Goal: Task Accomplishment & Management: Complete application form

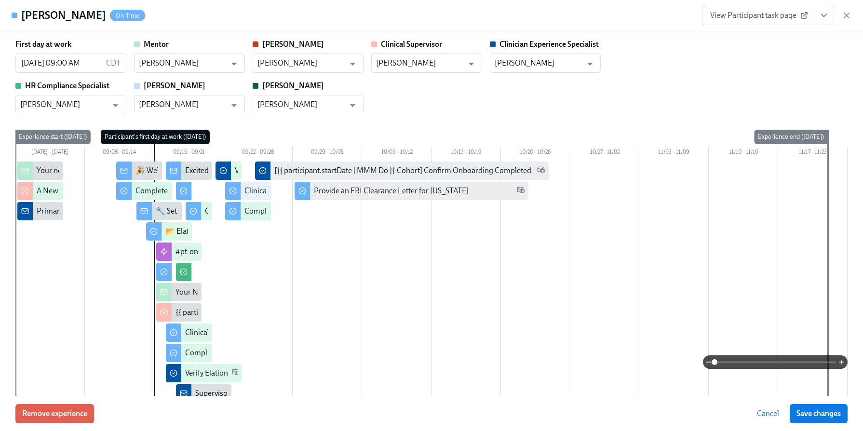
scroll to position [1823, 0]
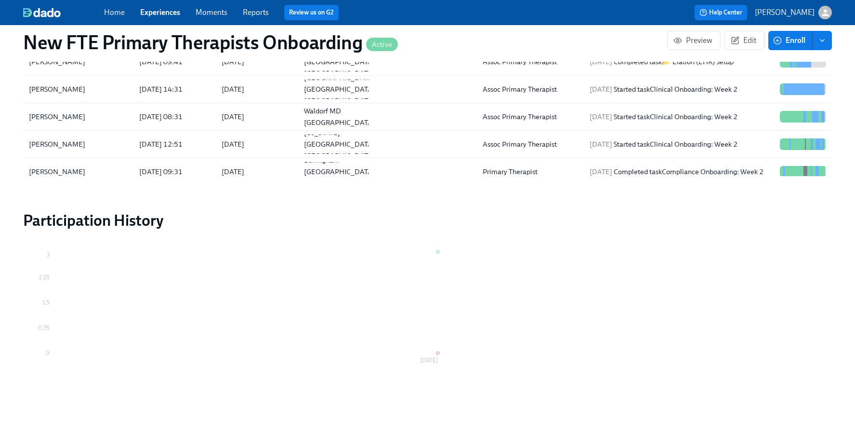
scroll to position [0, 6341]
click at [147, 15] on link "Experiences" at bounding box center [160, 12] width 40 height 9
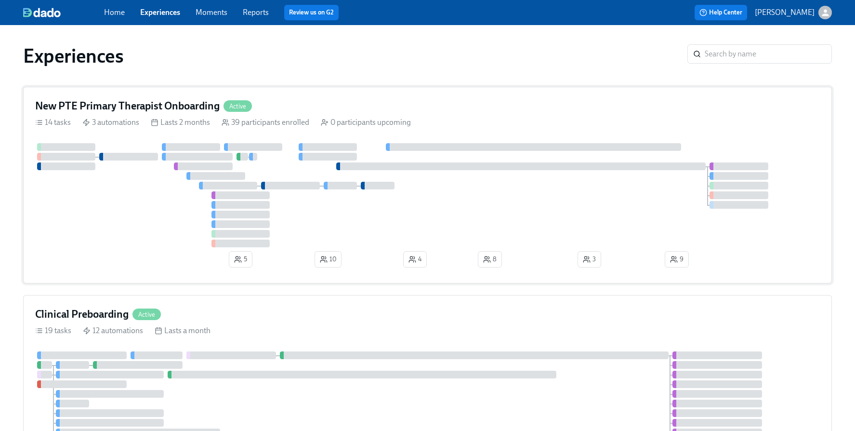
click at [151, 100] on h4 "New PTE Primary Therapist Onboarding" at bounding box center [127, 106] width 185 height 14
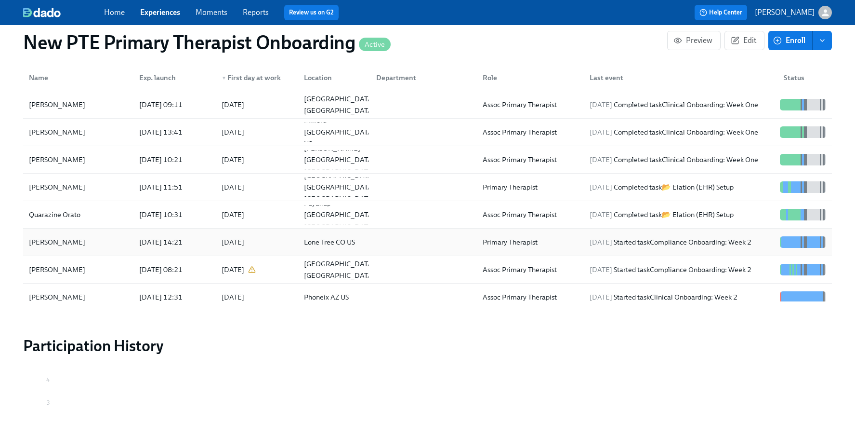
scroll to position [892, 0]
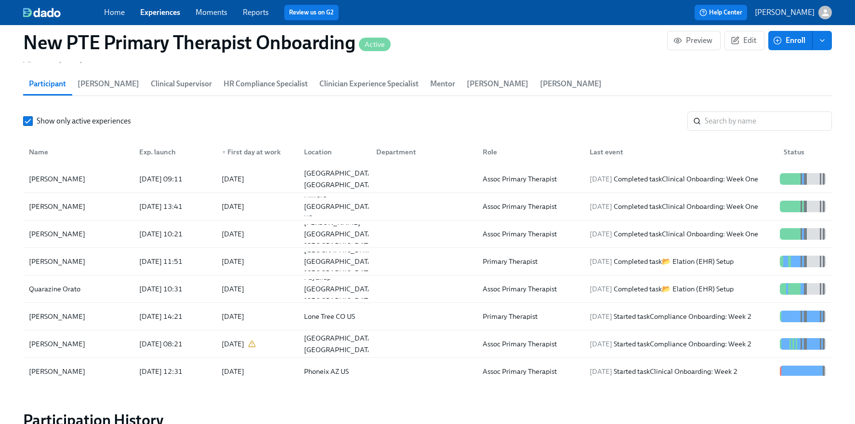
click at [752, 108] on section "Participants 39 total participants Participant [PERSON_NAME] Clinical Superviso…" at bounding box center [427, 205] width 809 height 348
click at [745, 126] on input "search" at bounding box center [768, 120] width 127 height 19
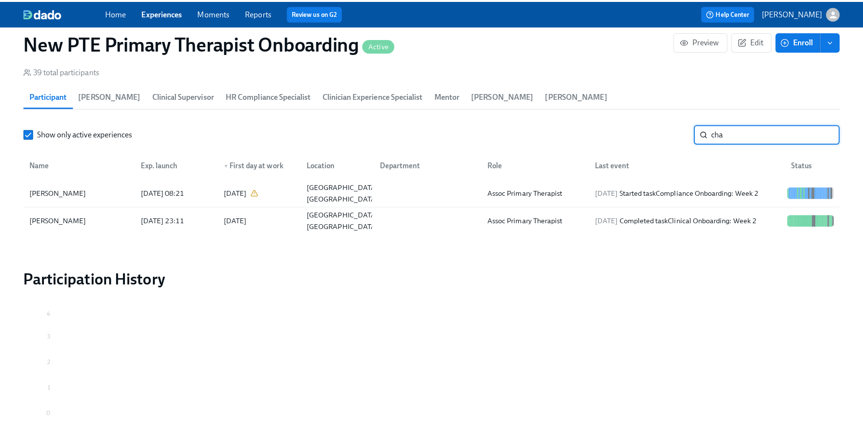
scroll to position [892, 0]
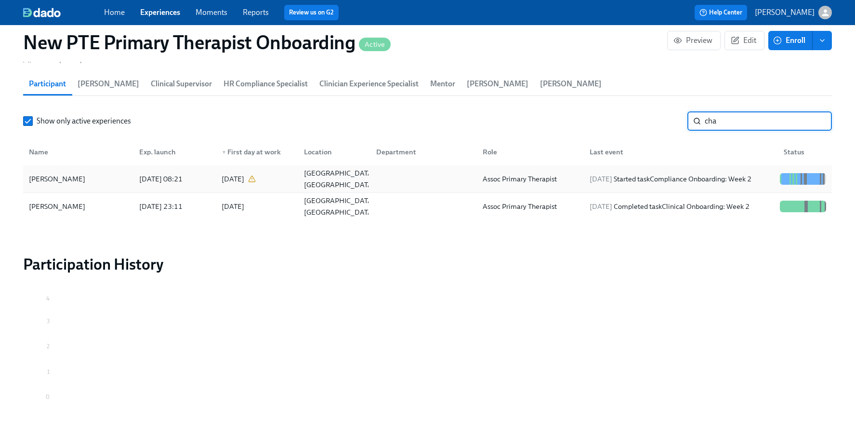
type input "cha"
click at [70, 176] on div "[PERSON_NAME]" at bounding box center [57, 179] width 64 height 12
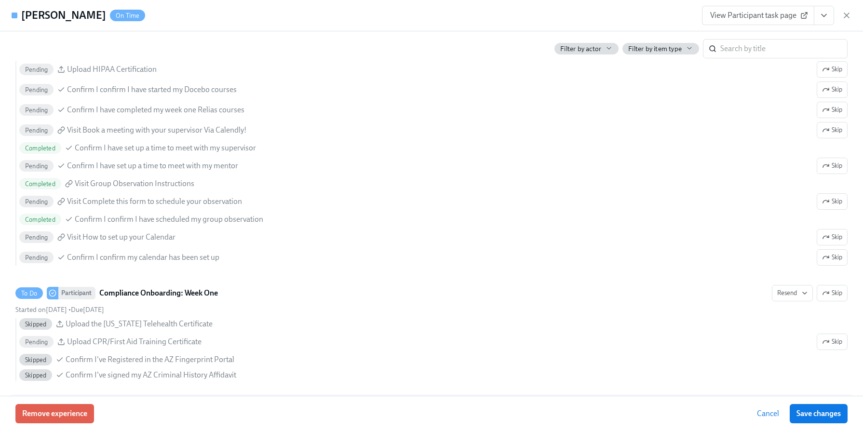
scroll to position [1028, 0]
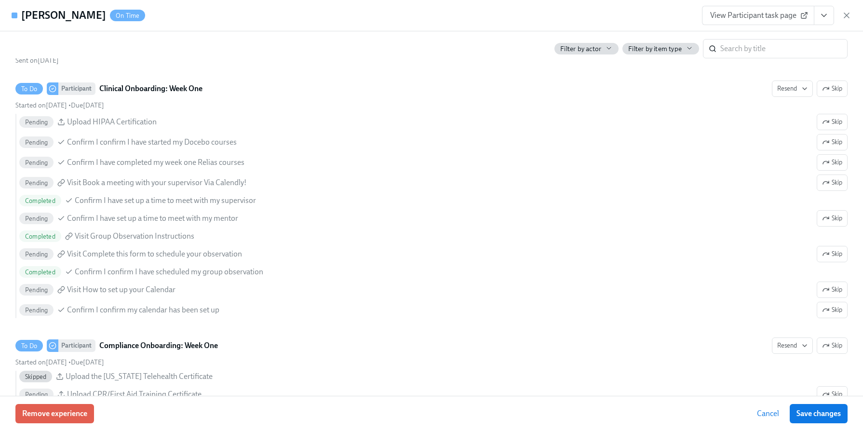
click at [774, 15] on span "View Participant task page" at bounding box center [758, 16] width 96 height 10
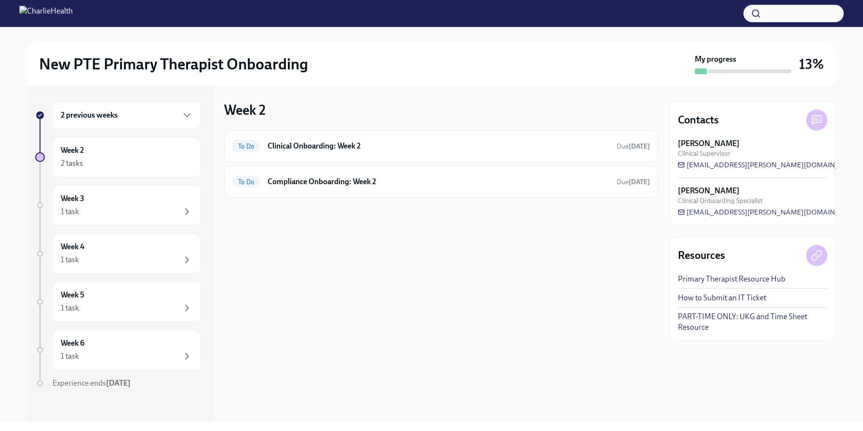
click at [104, 122] on div "2 previous weeks" at bounding box center [127, 115] width 148 height 28
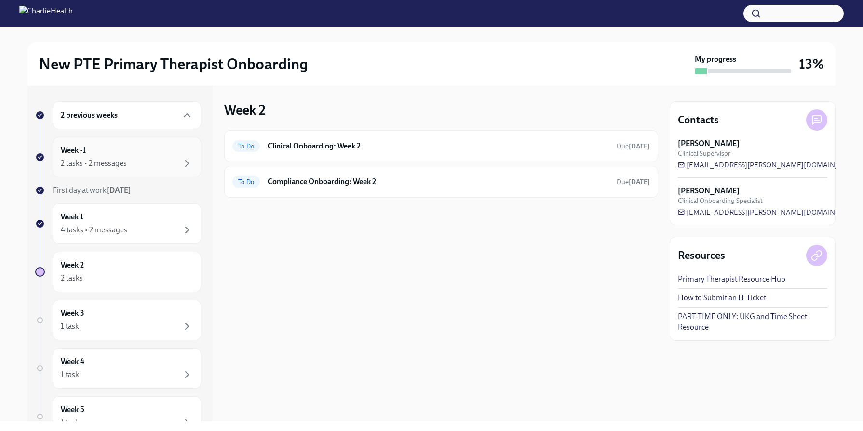
click at [114, 158] on div "2 tasks • 2 messages" at bounding box center [94, 163] width 66 height 11
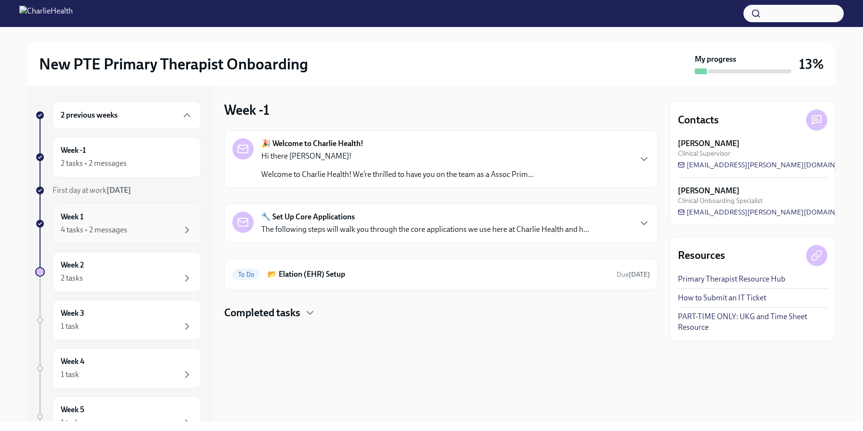
click at [152, 228] on div "4 tasks • 2 messages" at bounding box center [127, 230] width 132 height 12
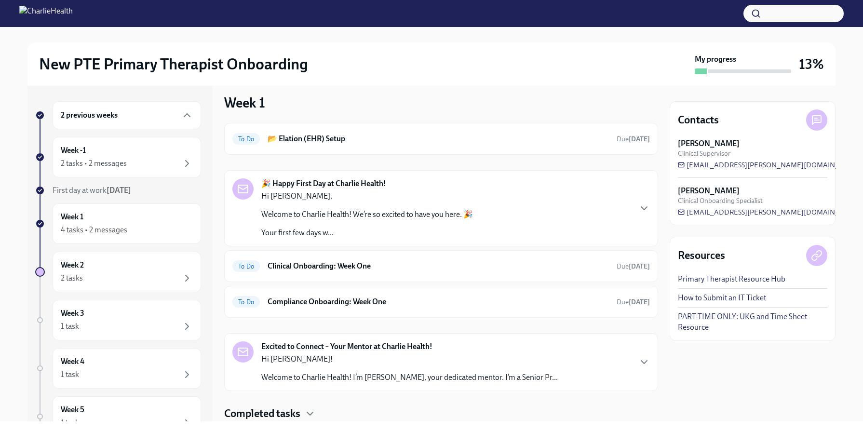
scroll to position [21, 0]
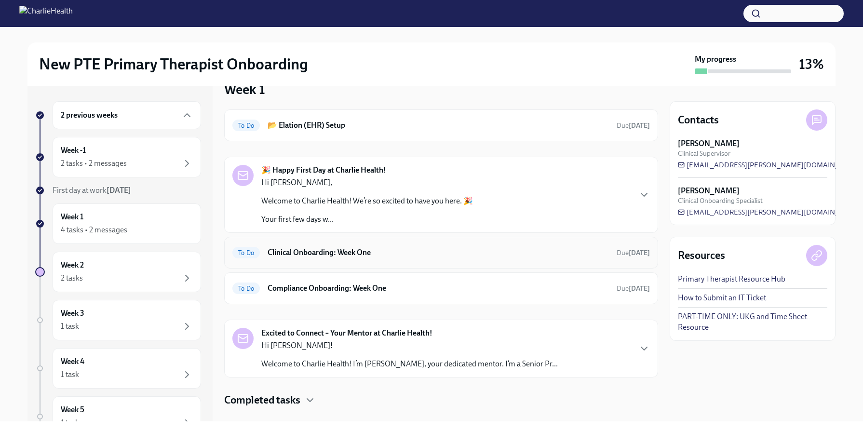
click at [428, 247] on h6 "Clinical Onboarding: Week One" at bounding box center [437, 252] width 341 height 11
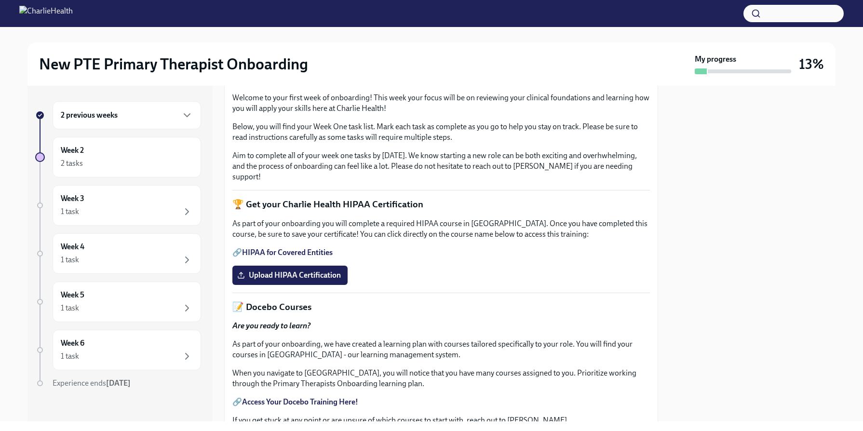
scroll to position [540, 0]
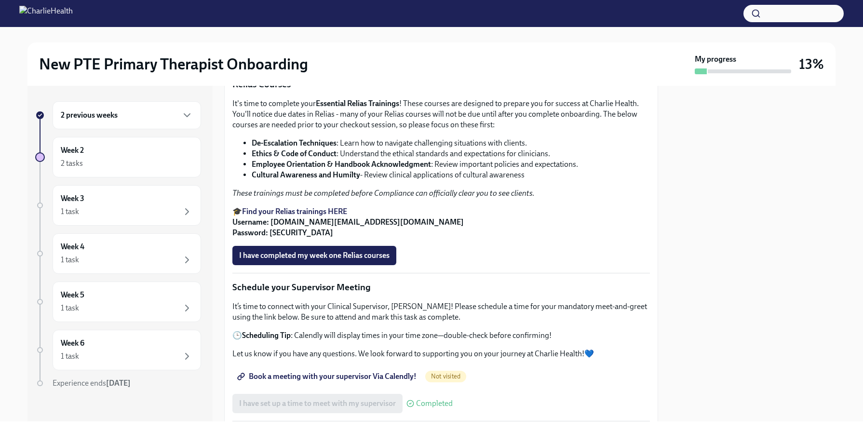
click at [386, 206] on div "Welcome to your first week of onboarding! This week your focus will be on revie…" at bounding box center [440, 353] width 417 height 1301
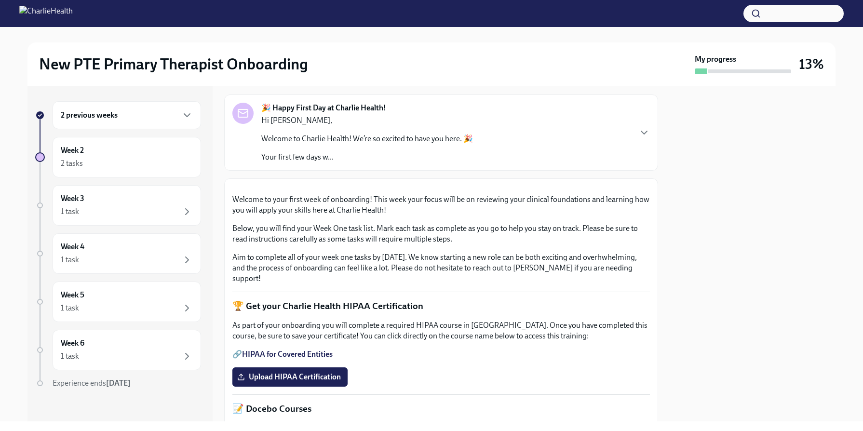
scroll to position [0, 0]
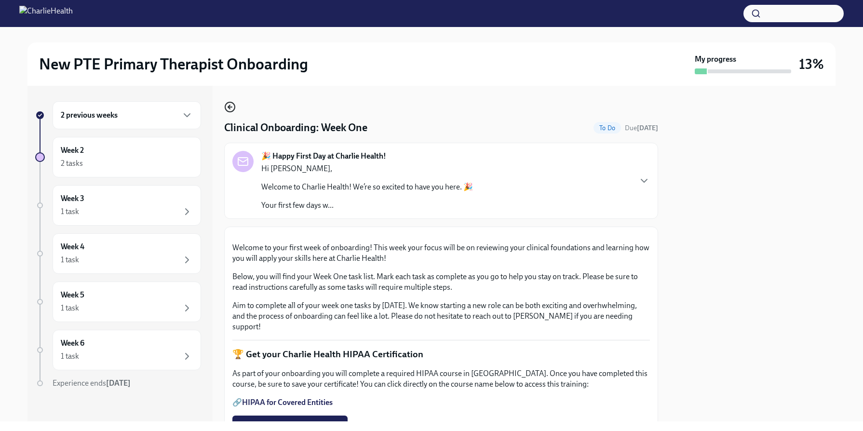
click at [227, 102] on circle "button" at bounding box center [230, 107] width 10 height 10
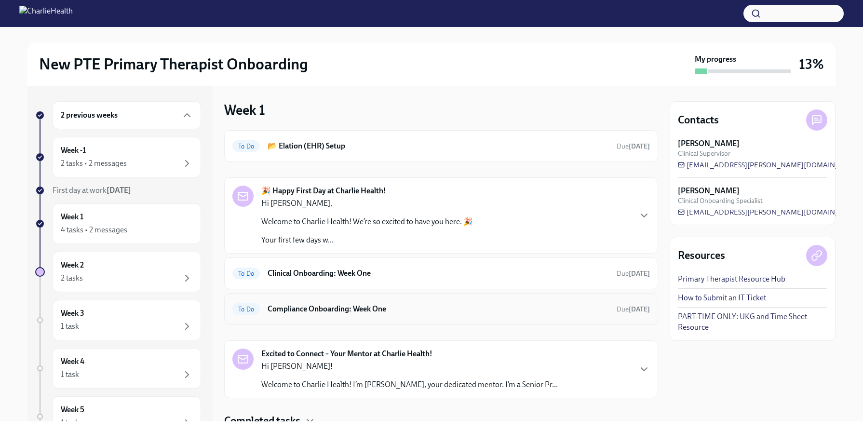
click at [349, 313] on h6 "Compliance Onboarding: Week One" at bounding box center [437, 309] width 341 height 11
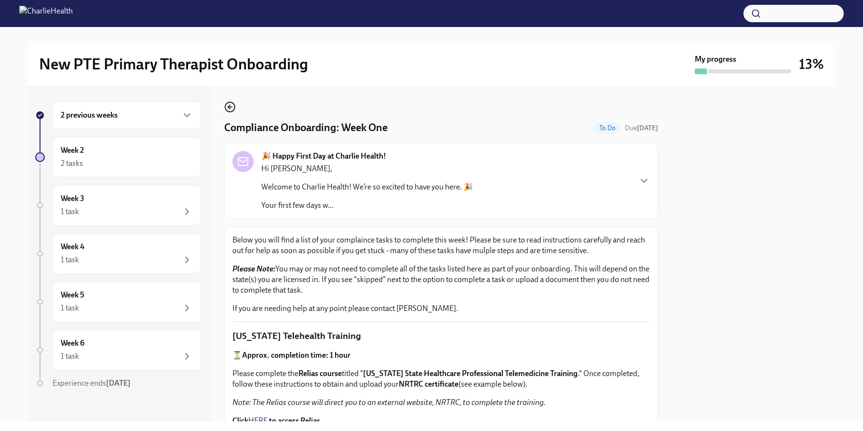
click at [232, 106] on icon "button" at bounding box center [230, 107] width 12 height 12
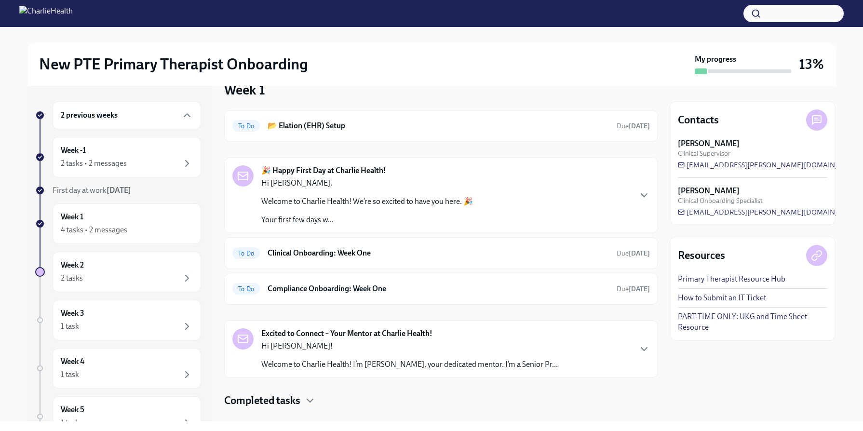
scroll to position [3, 0]
